Goal: Find specific page/section: Find specific page/section

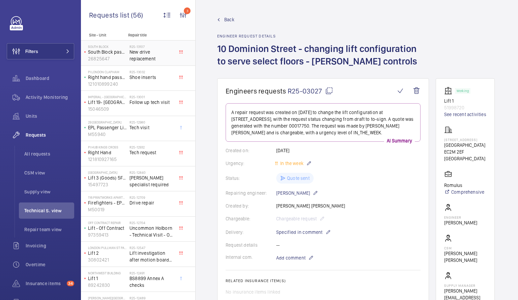
click at [137, 51] on span "New drive replacement" at bounding box center [152, 55] width 45 height 13
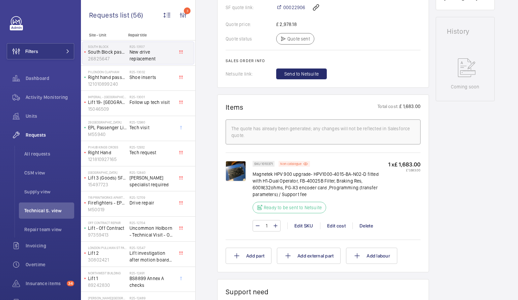
scroll to position [328, 0]
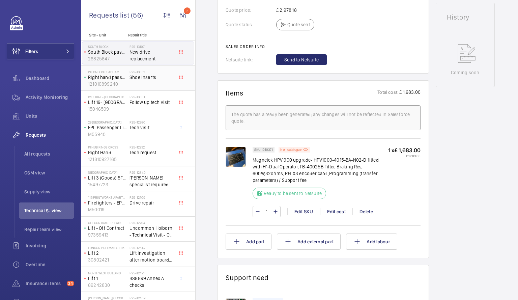
click at [153, 74] on span "Shoe inserts" at bounding box center [152, 77] width 45 height 7
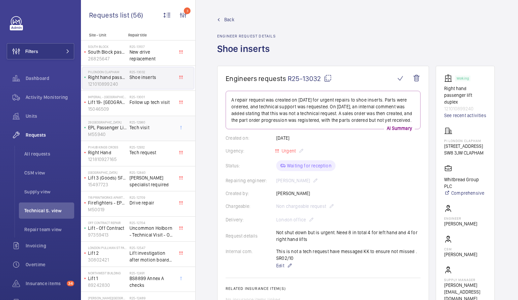
click at [155, 123] on h2 "R25-12980" at bounding box center [152, 122] width 45 height 4
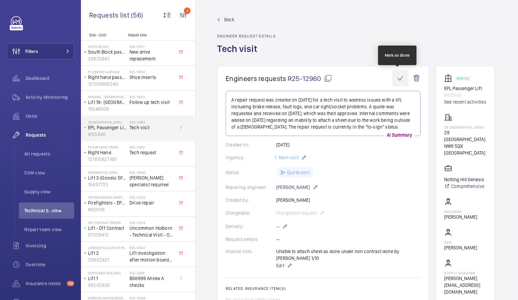
click at [396, 81] on wm-front-icon-button at bounding box center [400, 78] width 16 height 16
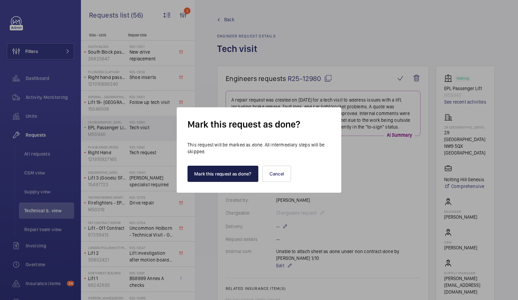
click at [220, 172] on button "Mark this request as done?" at bounding box center [223, 174] width 71 height 16
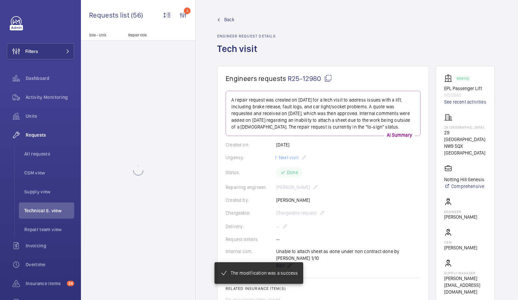
scroll to position [328, 0]
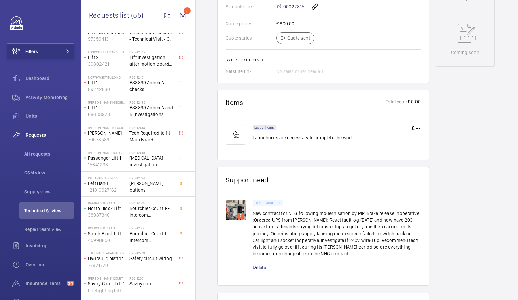
scroll to position [243, 0]
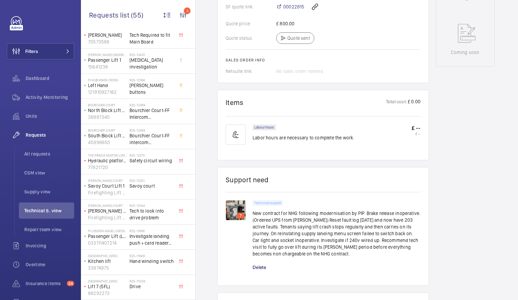
scroll to position [746, 0]
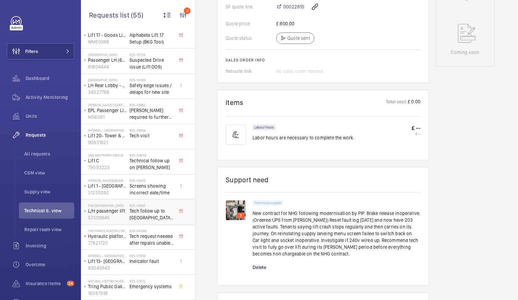
click at [142, 214] on span "Tech follow up to [GEOGRAPHIC_DATA] for dumb waiter." at bounding box center [152, 213] width 45 height 13
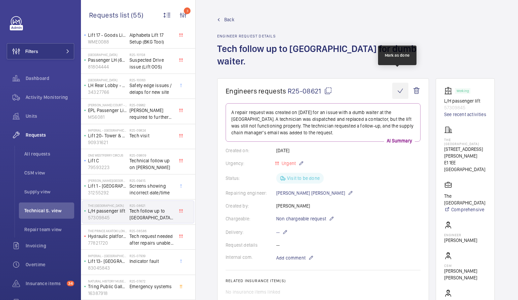
click at [395, 83] on wm-front-icon-button at bounding box center [400, 91] width 16 height 16
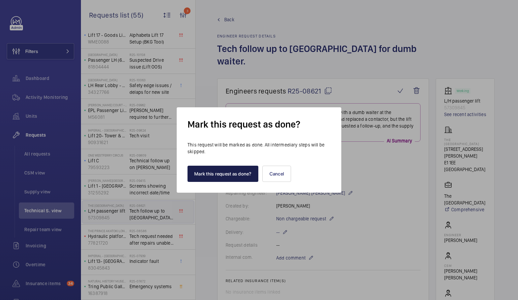
click at [217, 180] on button "Mark this request as done?" at bounding box center [223, 174] width 71 height 16
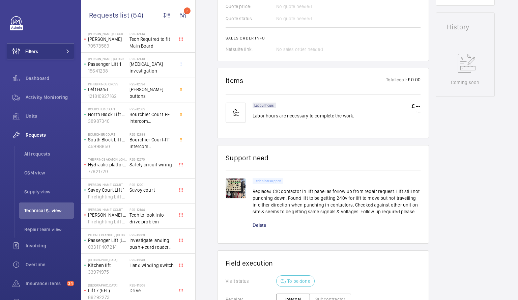
scroll to position [244, 0]
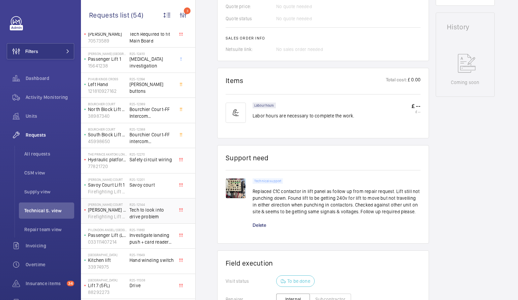
click at [145, 212] on span "Tech to look into drive problem" at bounding box center [152, 212] width 45 height 13
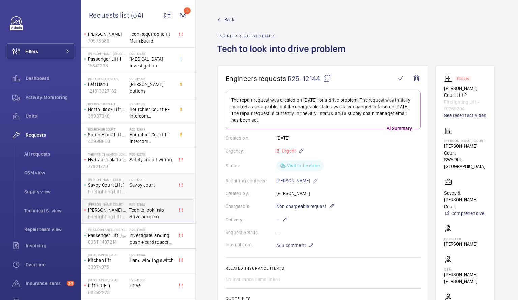
click at [112, 184] on p "Savoy Court Lift 1" at bounding box center [107, 184] width 39 height 7
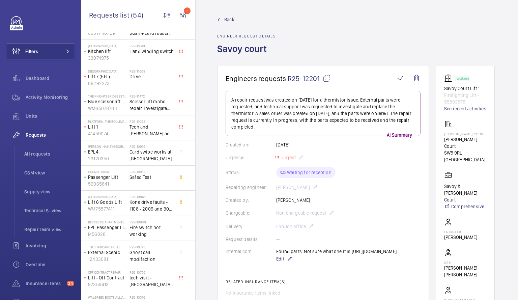
scroll to position [448, 0]
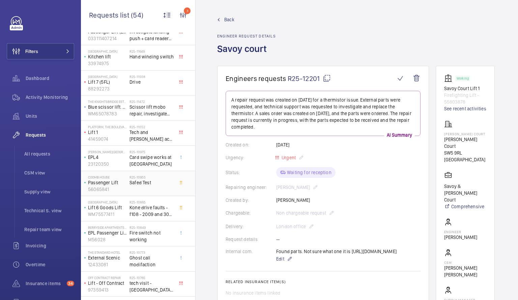
click at [142, 191] on div "R25-10955 Safed Test" at bounding box center [152, 185] width 45 height 20
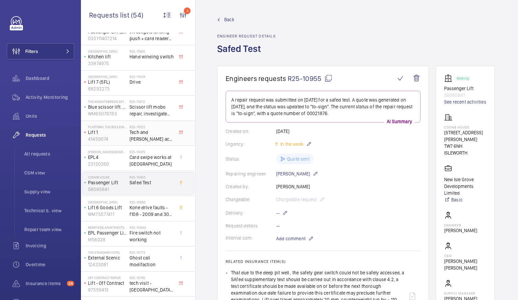
drag, startPoint x: 119, startPoint y: 134, endPoint x: 114, endPoint y: 130, distance: 6.6
click at [114, 130] on p "Lift 1" at bounding box center [107, 132] width 39 height 7
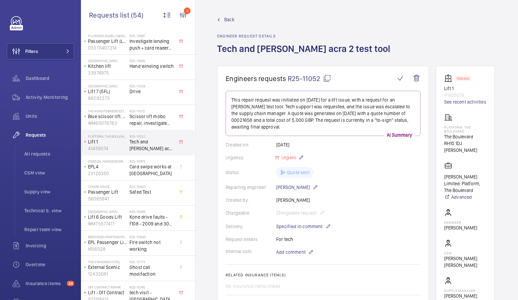
scroll to position [440, 0]
click at [150, 217] on span "Kone drive faults - f108 - 2009 and 3001 speed reference fault" at bounding box center [152, 218] width 45 height 13
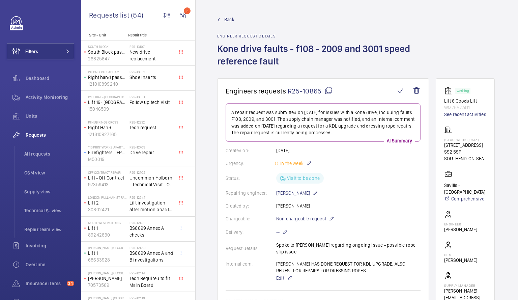
click at [198, 44] on wm-front-admin-header "Back Engineer request details Kone drive faults - f108 - 2009 and 3001 speed re…" at bounding box center [357, 39] width 323 height 78
click at [52, 99] on span "Activity Monitoring" at bounding box center [50, 97] width 49 height 7
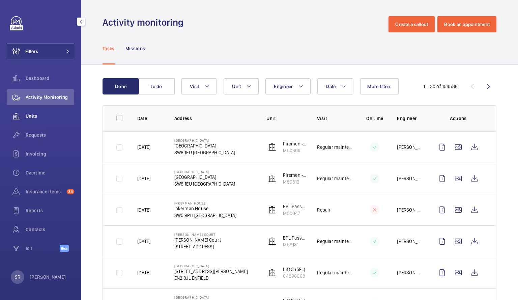
click at [33, 114] on span "Units" at bounding box center [50, 116] width 49 height 7
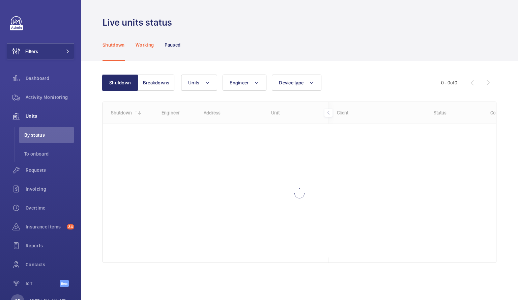
click at [149, 46] on p "Working" at bounding box center [145, 44] width 18 height 7
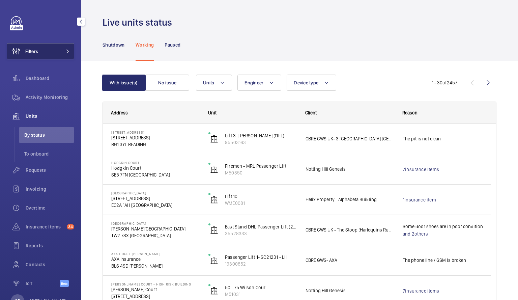
click at [61, 49] on button "Filters" at bounding box center [40, 51] width 67 height 16
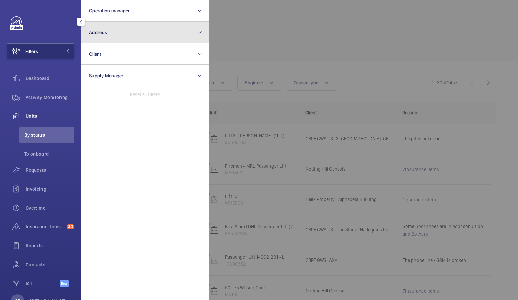
click at [197, 38] on button "Address" at bounding box center [145, 33] width 128 height 22
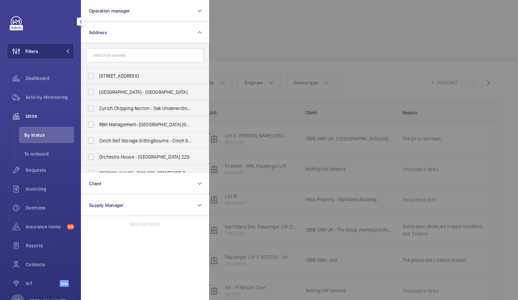
click at [144, 59] on input "text" at bounding box center [144, 55] width 117 height 14
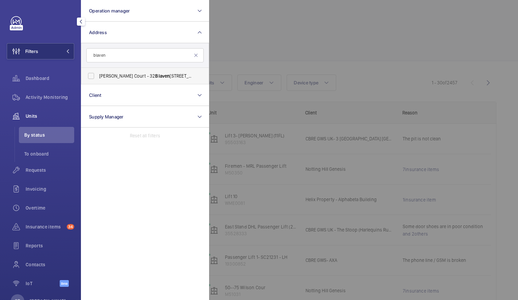
type input "blaven"
click at [155, 76] on span "Blaven" at bounding box center [162, 75] width 15 height 5
click at [98, 76] on input "[PERSON_NAME] Court - [STREET_ADDRESS]" at bounding box center [90, 75] width 13 height 13
checkbox input "true"
click at [276, 137] on div at bounding box center [468, 150] width 518 height 300
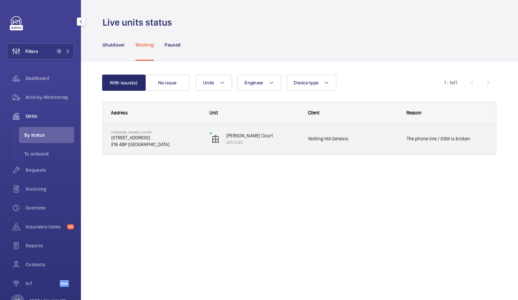
click at [290, 149] on div "[PERSON_NAME] Court M51045" at bounding box center [251, 139] width 98 height 30
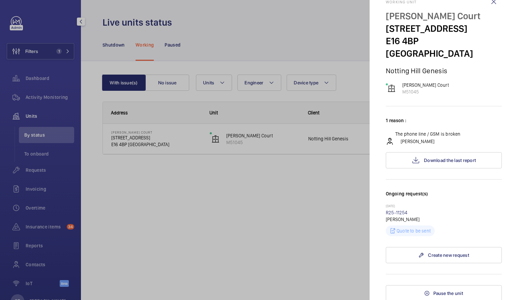
scroll to position [18, 0]
